Goal: Task Accomplishment & Management: Manage account settings

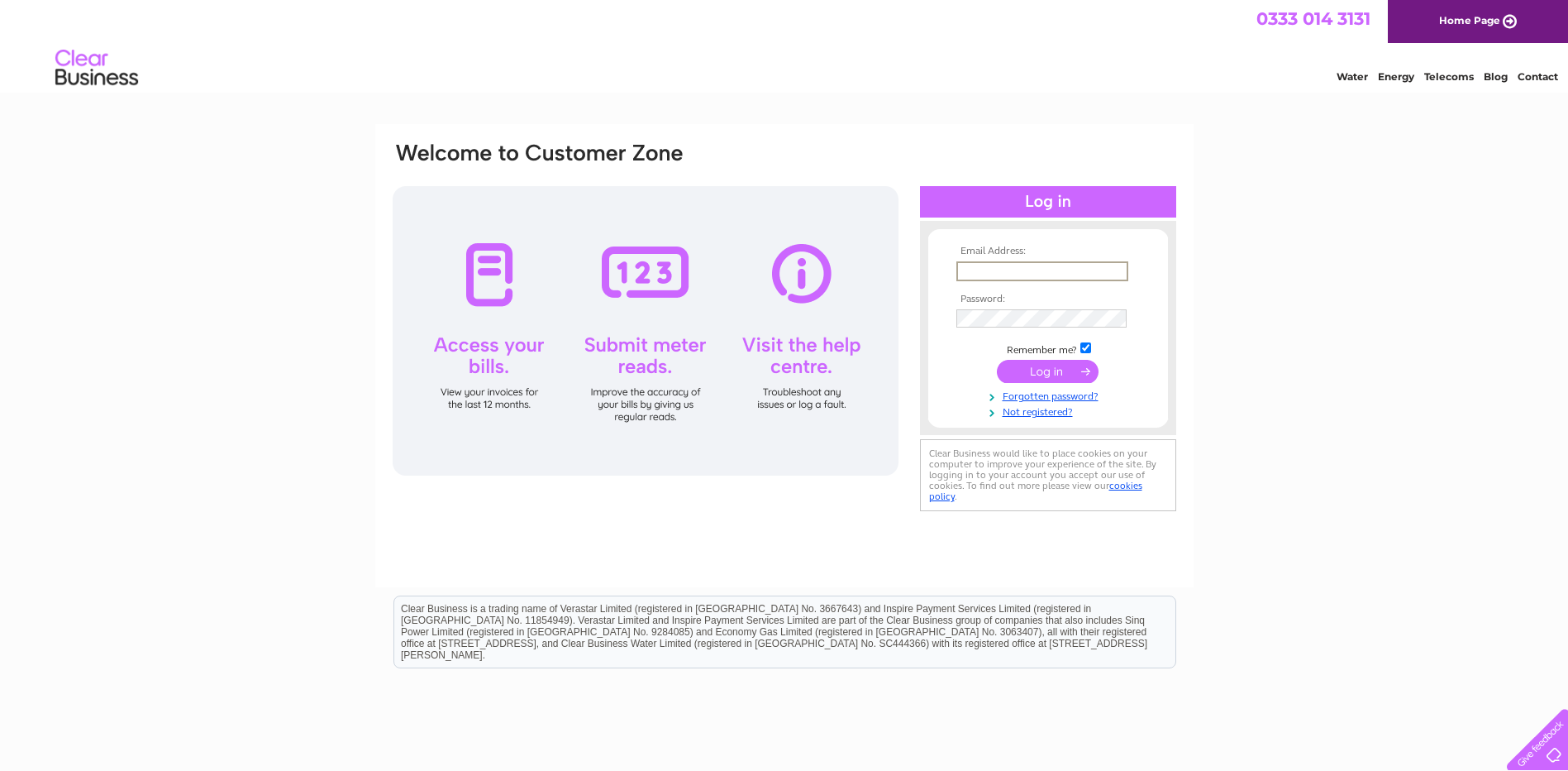
click at [976, 265] on input "text" at bounding box center [1042, 271] width 171 height 20
type input "keith@baxterpm.co.uk"
click at [1044, 372] on input "submit" at bounding box center [1048, 369] width 102 height 23
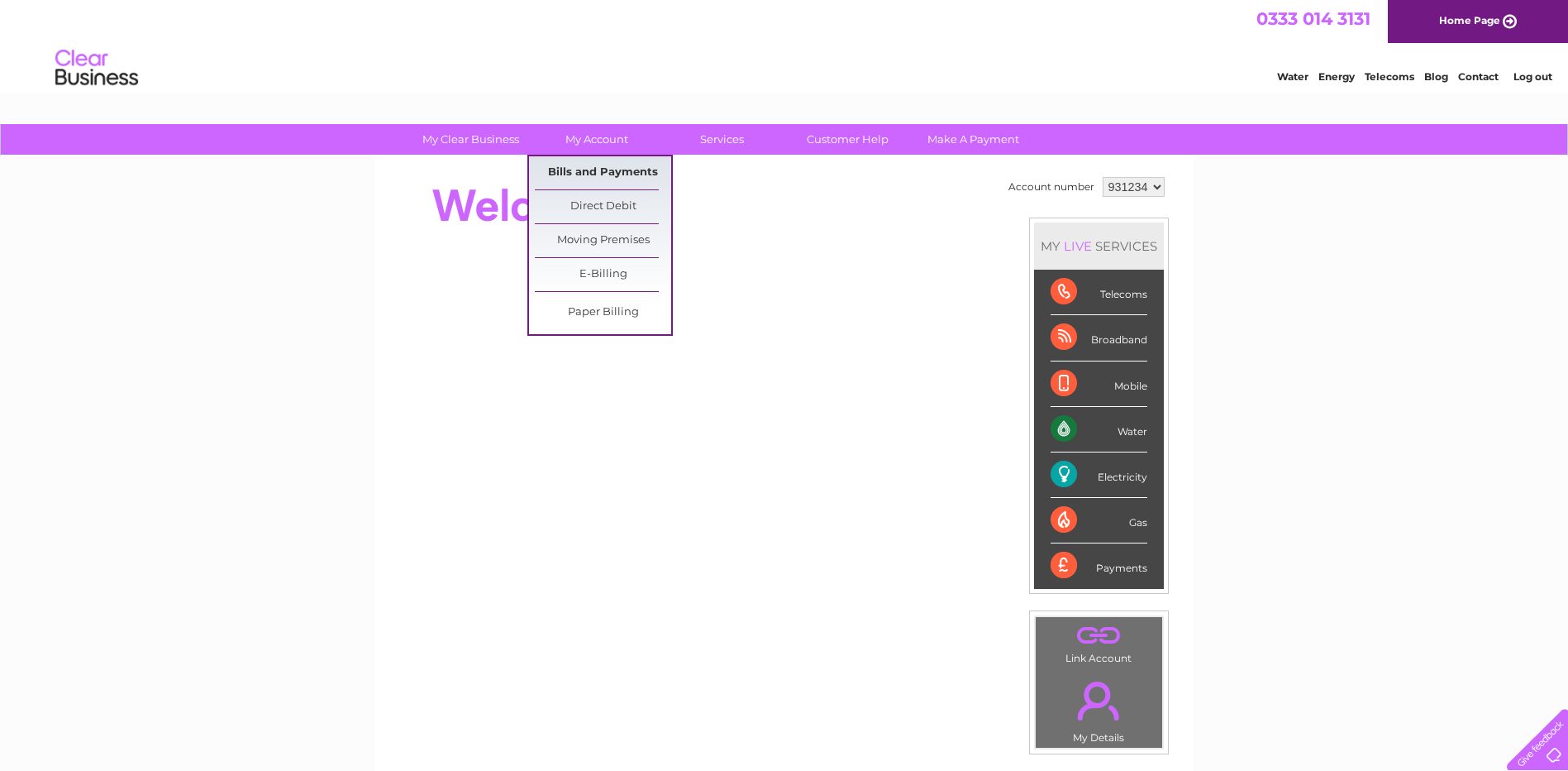
click at [587, 172] on link "Bills and Payments" at bounding box center [602, 173] width 137 height 33
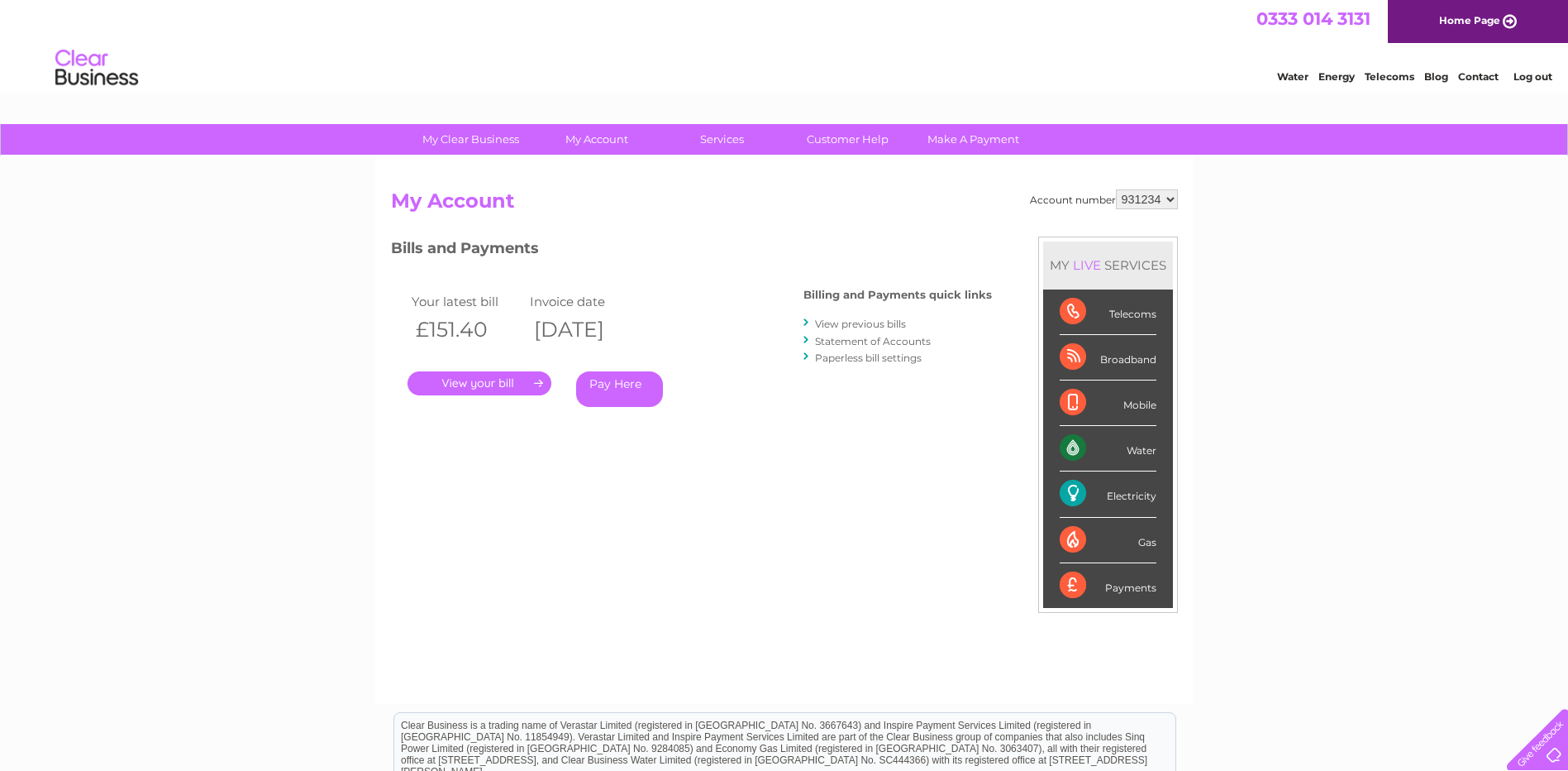
click at [485, 387] on link "." at bounding box center [479, 383] width 144 height 24
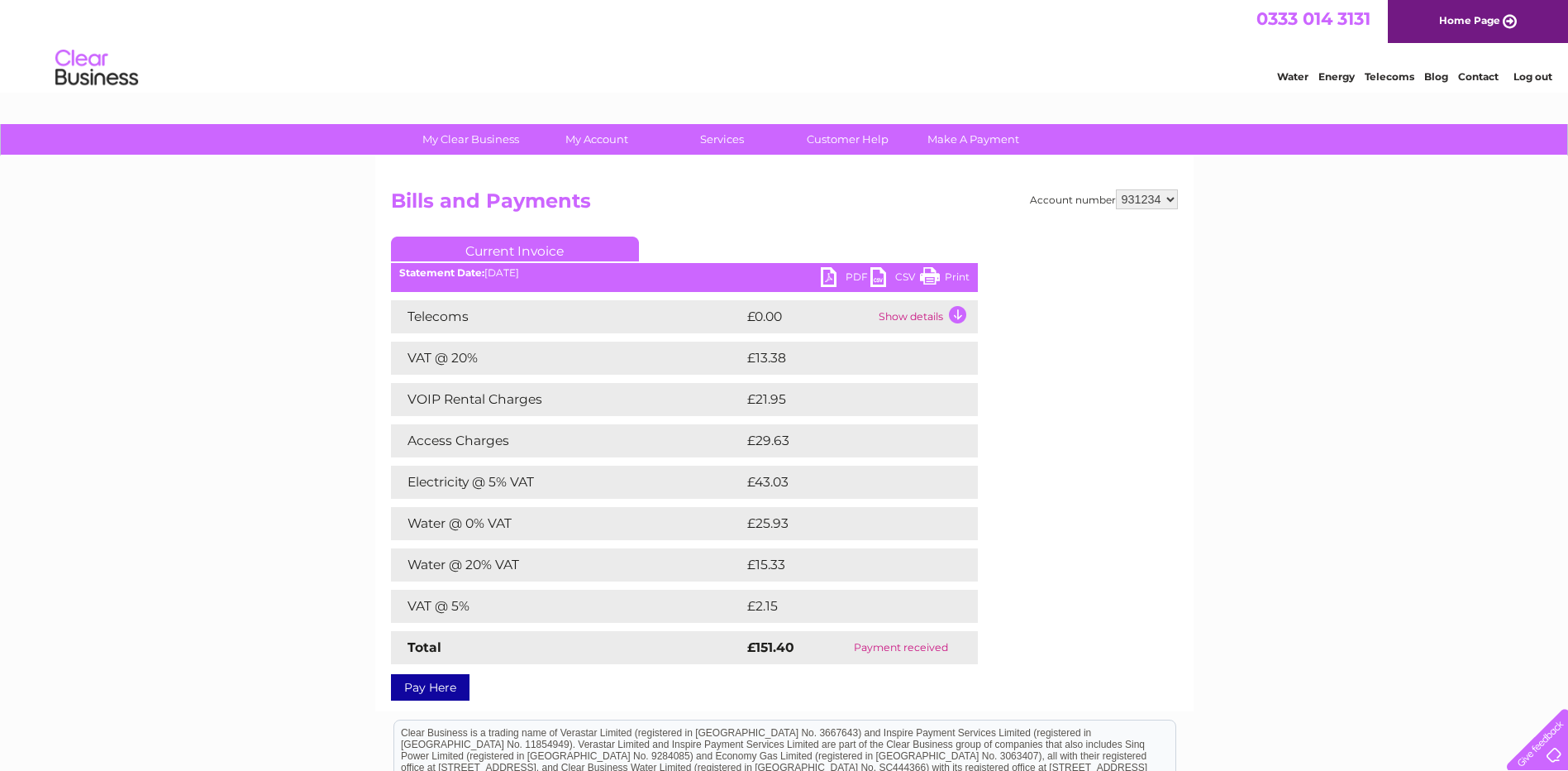
click at [960, 316] on td "Show details" at bounding box center [926, 316] width 104 height 33
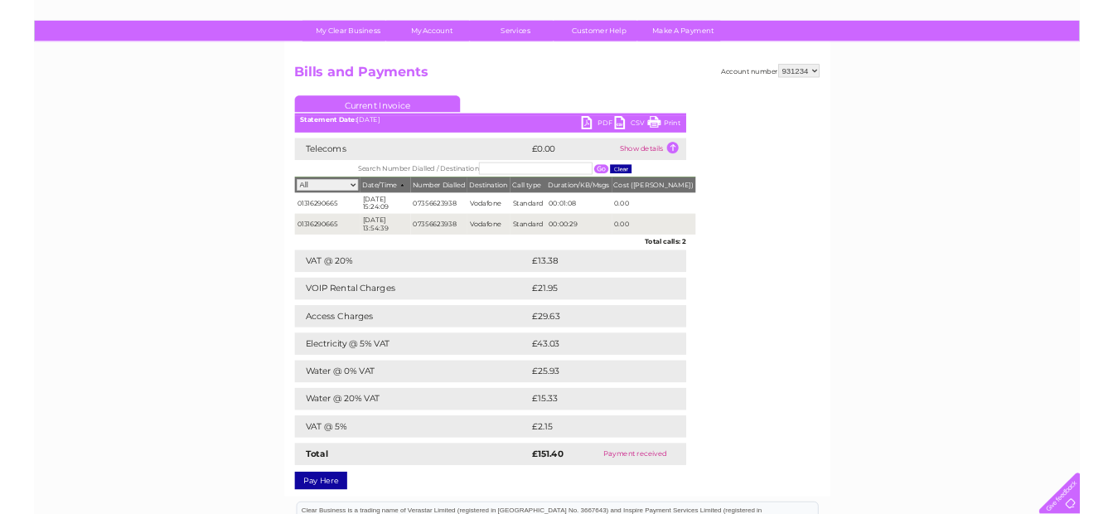
scroll to position [166, 0]
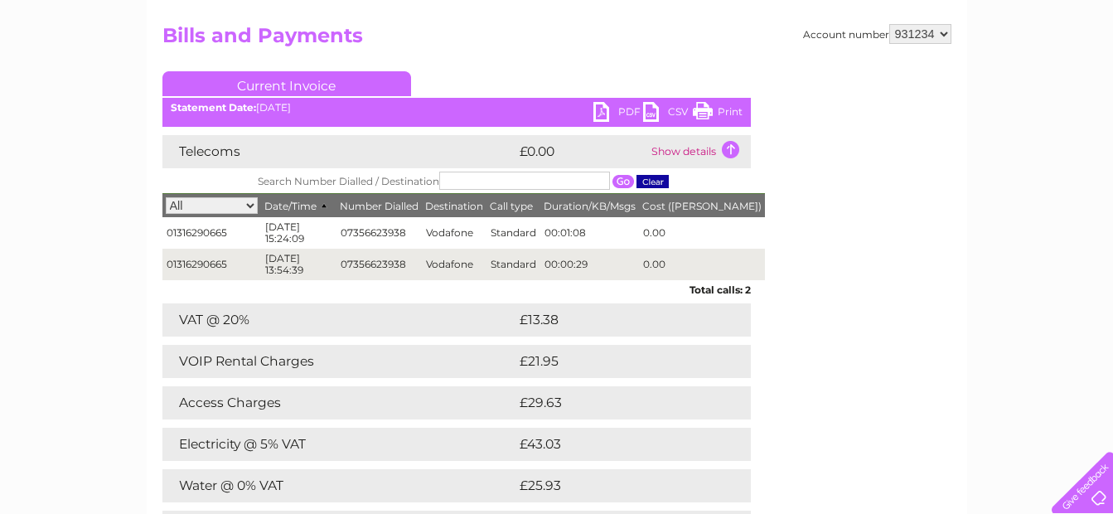
drag, startPoint x: 898, startPoint y: 395, endPoint x: 841, endPoint y: 395, distance: 57.2
click at [898, 395] on div "Account number 931234 Bills and Payments Current Invoice PDF CSV Print" at bounding box center [556, 340] width 789 height 633
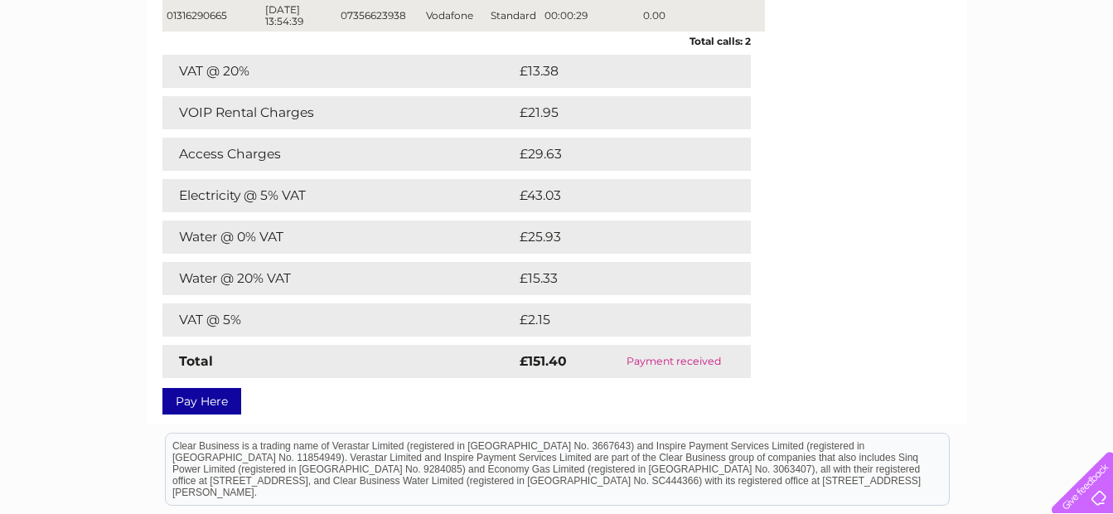
scroll to position [0, 0]
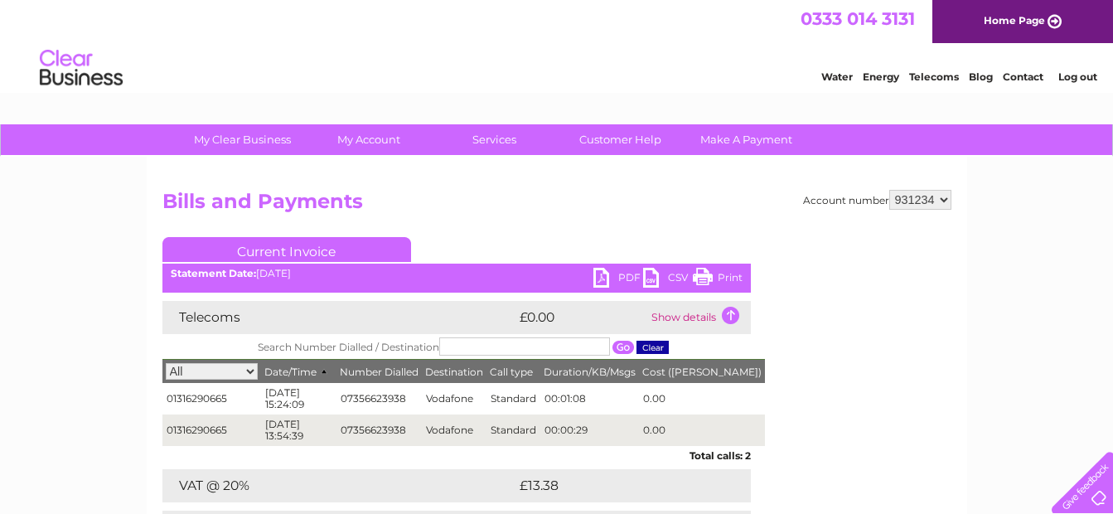
click at [319, 252] on link "Current Invoice" at bounding box center [286, 249] width 249 height 25
click at [630, 279] on link "PDF" at bounding box center [619, 280] width 50 height 24
